Goal: Navigation & Orientation: Find specific page/section

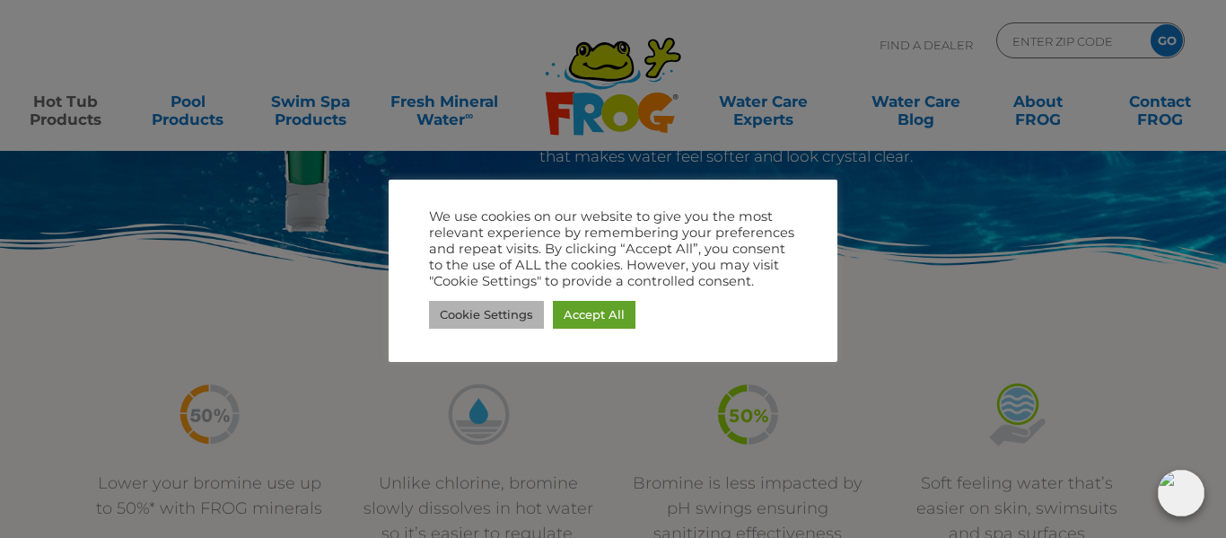
click at [498, 325] on link "Cookie Settings" at bounding box center [486, 315] width 115 height 28
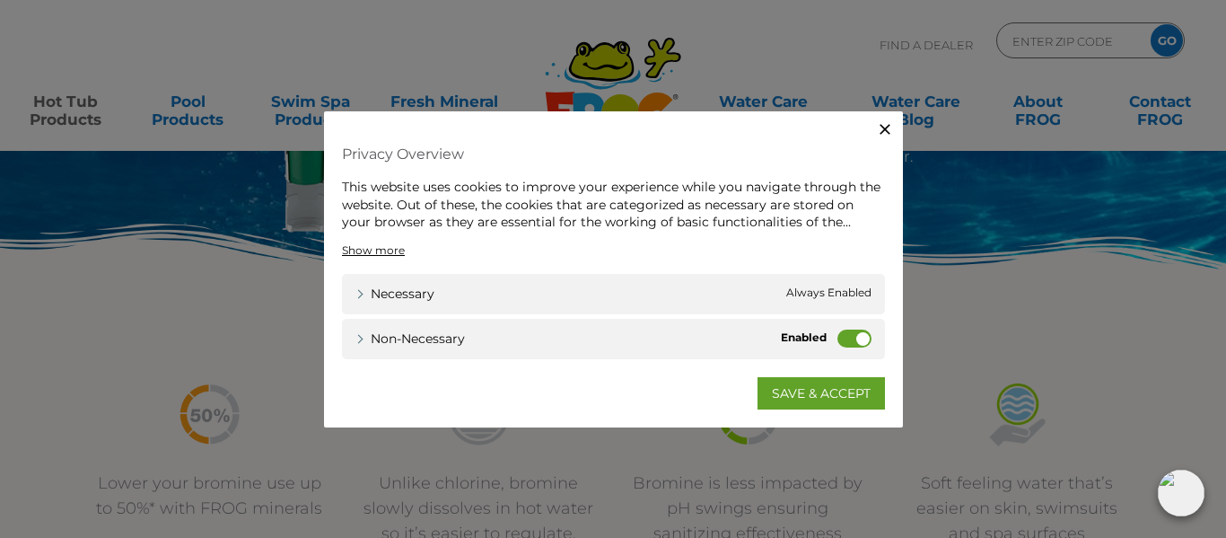
click at [839, 333] on label "Non-necessary" at bounding box center [854, 337] width 34 height 18
click at [0, 0] on input "Non-necessary" at bounding box center [0, 0] width 0 height 0
click at [621, 291] on div "Necessary Necessary Always Enabled" at bounding box center [613, 293] width 543 height 40
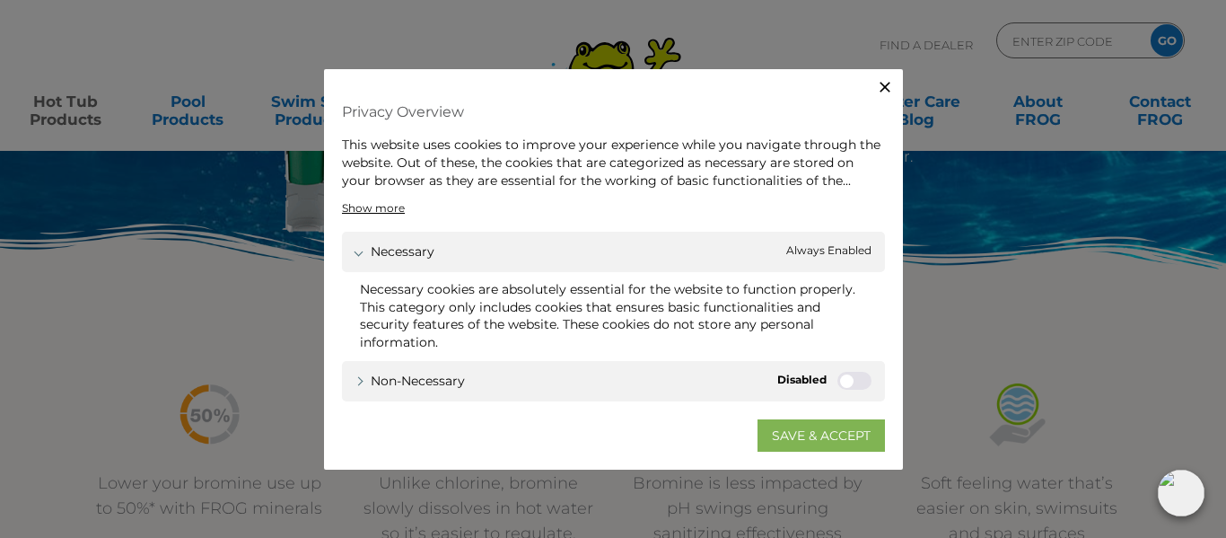
click at [774, 425] on link "SAVE & ACCEPT" at bounding box center [821, 434] width 127 height 32
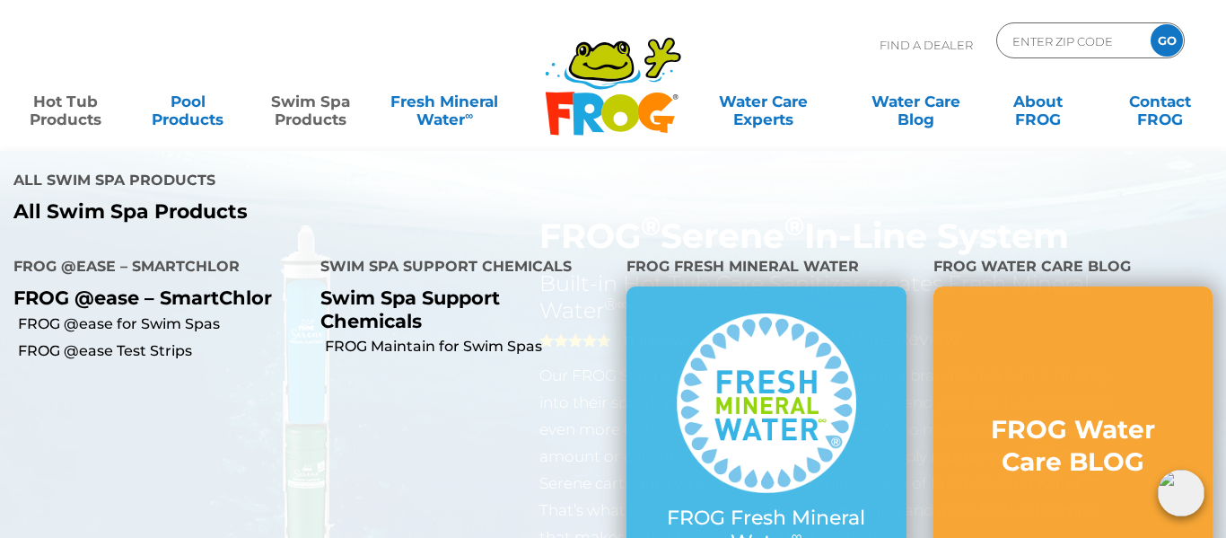
click at [348, 112] on link "Swim Spa Products" at bounding box center [310, 101] width 95 height 36
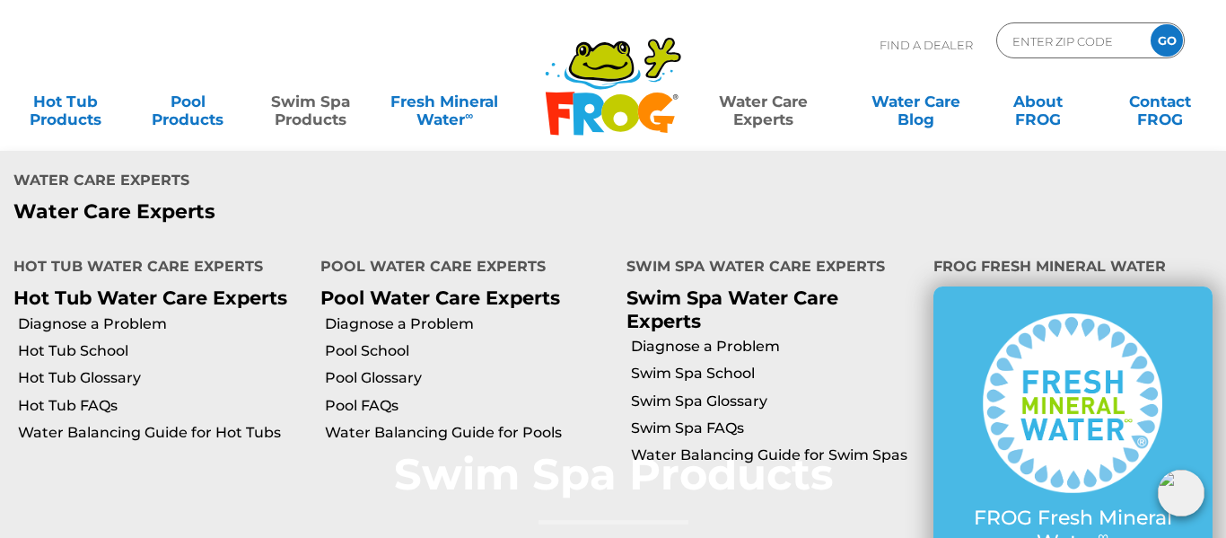
click at [769, 116] on link "Water Care Experts" at bounding box center [763, 101] width 154 height 36
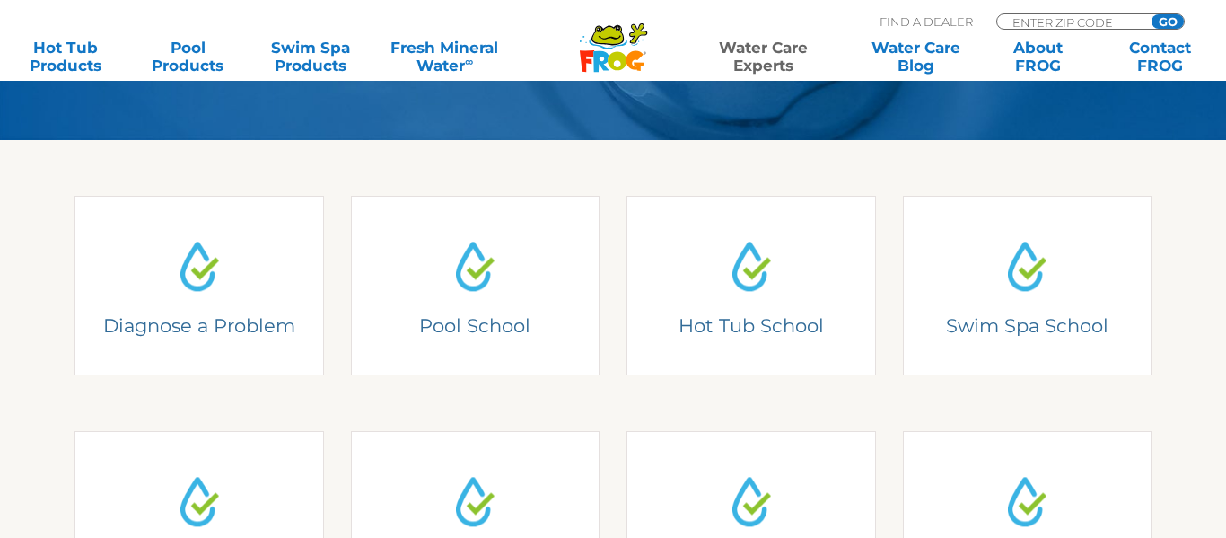
scroll to position [412, 0]
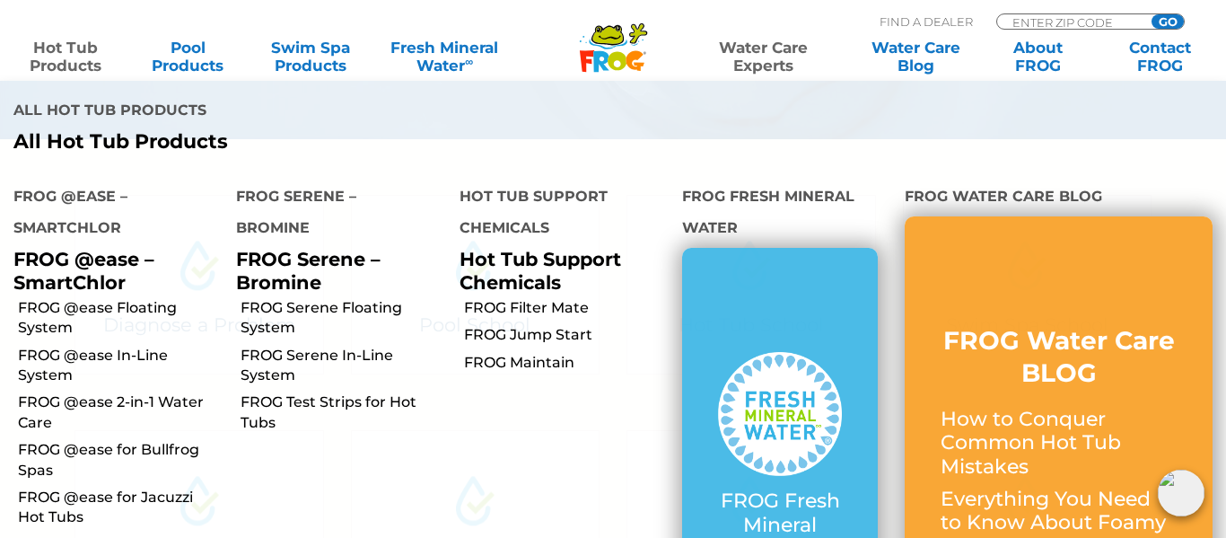
click at [89, 57] on link "Hot Tub Products" at bounding box center [65, 57] width 95 height 36
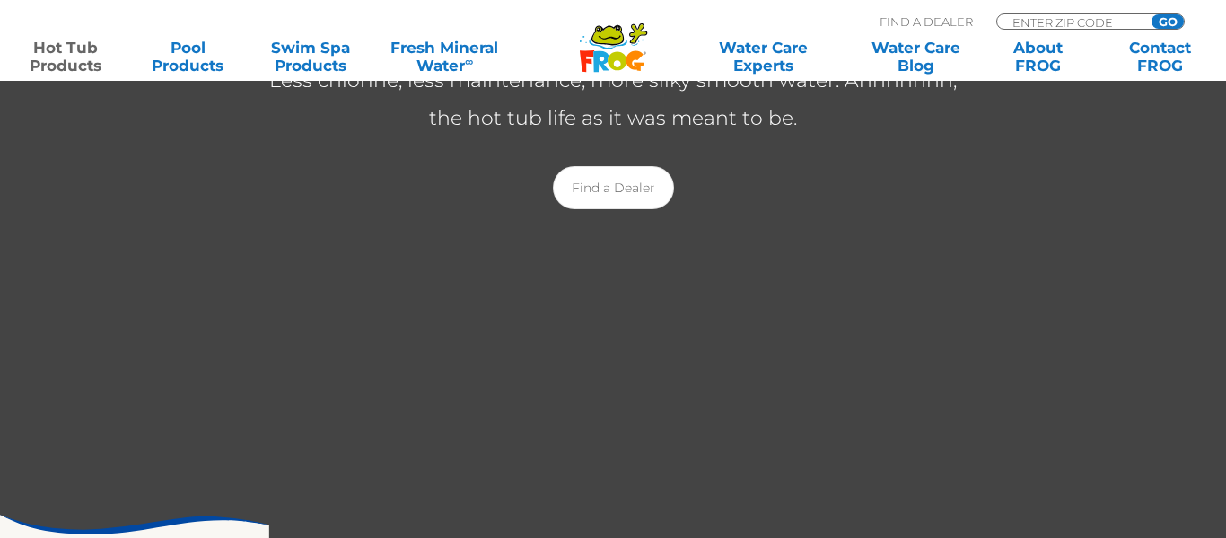
scroll to position [486, 0]
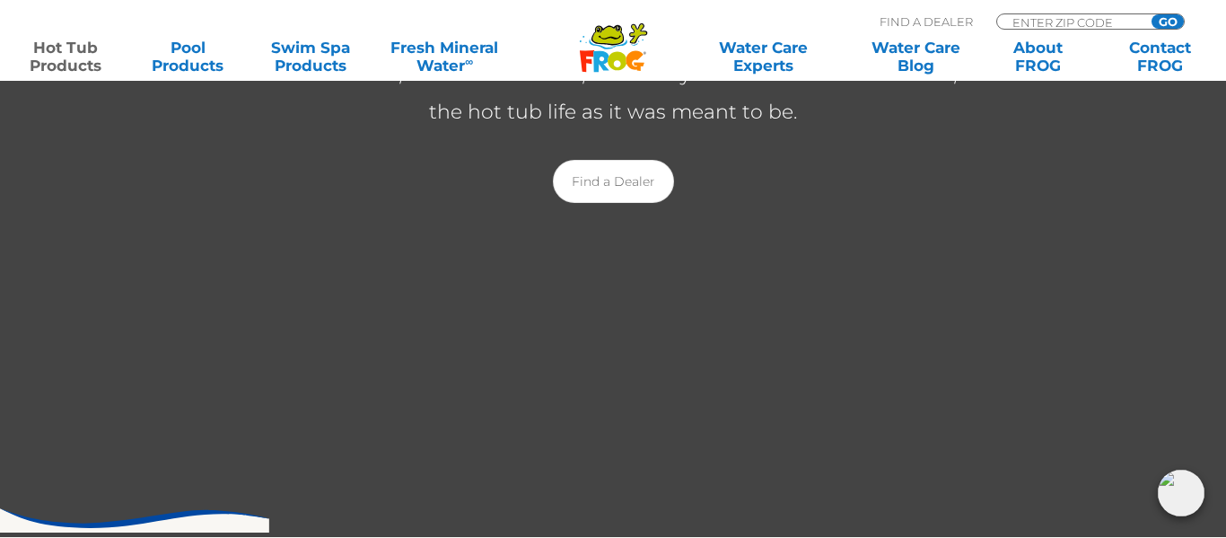
click at [135, 118] on div "Hot Tub Products Less chlorine, less maintenance, more silky smooth water. Ahhh…" at bounding box center [613, 78] width 1226 height 290
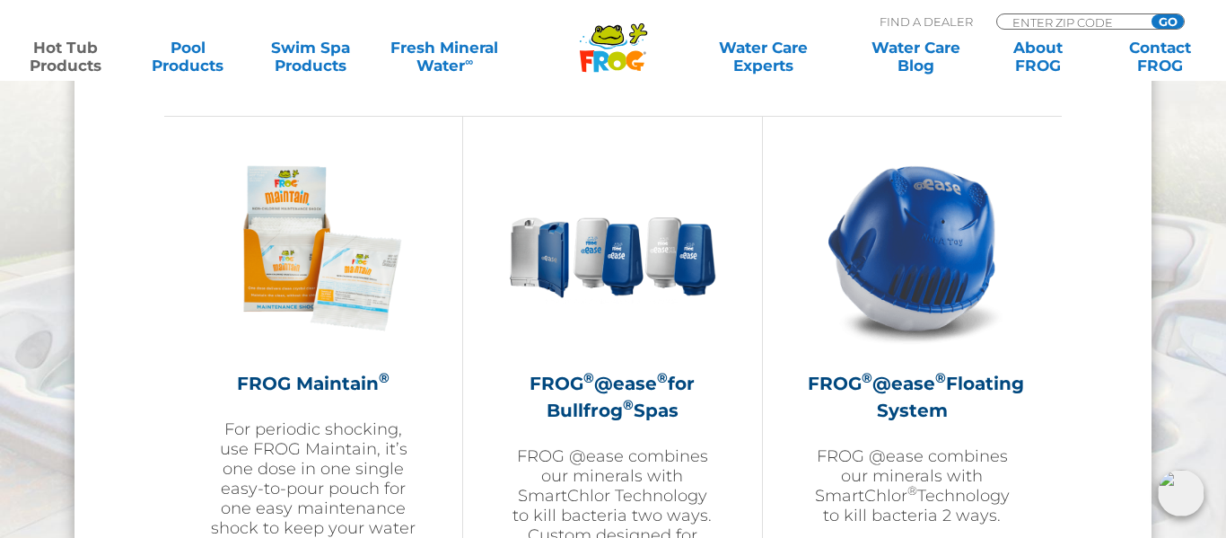
scroll to position [1936, 0]
